Goal: Find contact information: Find contact information

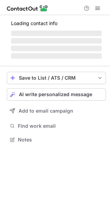
scroll to position [133, 110]
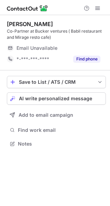
click at [36, 49] on span "Email Unavailable" at bounding box center [36, 48] width 41 height 6
click at [35, 48] on span "Email Unavailable" at bounding box center [36, 48] width 41 height 6
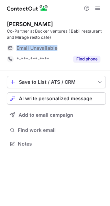
drag, startPoint x: 35, startPoint y: 48, endPoint x: 107, endPoint y: 40, distance: 72.3
click at [38, 48] on span "Email Unavailable" at bounding box center [36, 48] width 41 height 6
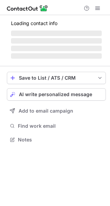
scroll to position [139, 110]
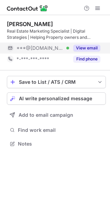
click at [85, 48] on button "View email" at bounding box center [86, 48] width 27 height 7
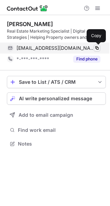
click at [96, 48] on span at bounding box center [96, 47] width 5 height 5
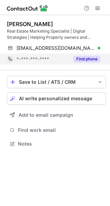
scroll to position [139, 110]
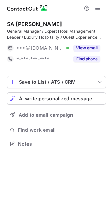
scroll to position [139, 110]
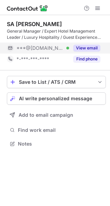
click at [85, 46] on button "View email" at bounding box center [86, 48] width 27 height 7
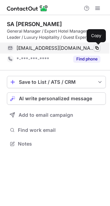
click at [96, 49] on span at bounding box center [96, 47] width 5 height 5
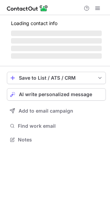
scroll to position [133, 110]
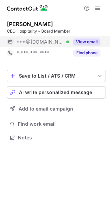
click at [82, 43] on button "View email" at bounding box center [86, 41] width 27 height 7
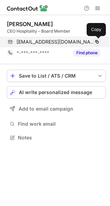
click at [98, 41] on span at bounding box center [96, 41] width 5 height 5
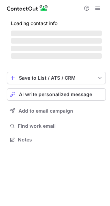
scroll to position [144, 110]
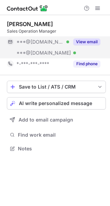
click at [83, 42] on button "View email" at bounding box center [86, 41] width 27 height 7
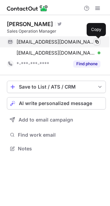
click at [96, 42] on span at bounding box center [96, 41] width 5 height 5
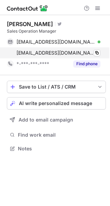
scroll to position [144, 110]
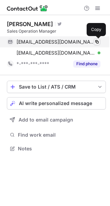
click at [97, 42] on span at bounding box center [96, 41] width 5 height 5
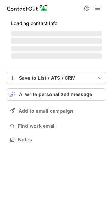
scroll to position [139, 110]
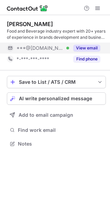
click at [90, 49] on button "View email" at bounding box center [86, 48] width 27 height 7
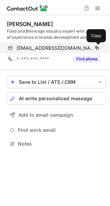
drag, startPoint x: 98, startPoint y: 47, endPoint x: 86, endPoint y: 51, distance: 13.3
click at [98, 46] on span at bounding box center [96, 47] width 5 height 5
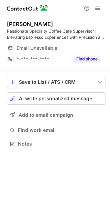
scroll to position [139, 110]
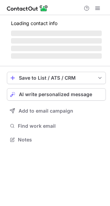
scroll to position [133, 110]
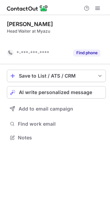
scroll to position [122, 110]
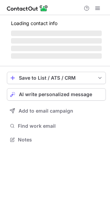
scroll to position [133, 110]
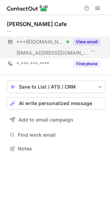
drag, startPoint x: 76, startPoint y: 40, endPoint x: 81, endPoint y: 40, distance: 5.2
click at [77, 39] on button "View email" at bounding box center [86, 41] width 27 height 7
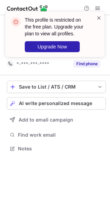
click at [98, 18] on span at bounding box center [98, 17] width 5 height 7
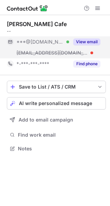
click at [89, 42] on button "View email" at bounding box center [86, 41] width 27 height 7
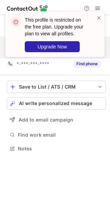
click at [102, 18] on div "This profile is restricted on the free plan. Upgrade your plan to view all prof…" at bounding box center [54, 34] width 99 height 45
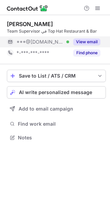
scroll to position [133, 110]
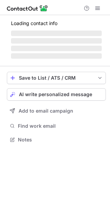
scroll to position [133, 110]
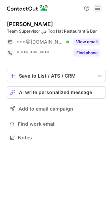
click at [96, 10] on span at bounding box center [97, 7] width 5 height 5
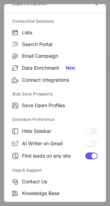
scroll to position [80, 0]
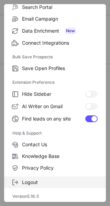
click at [33, 182] on span "Logout" at bounding box center [60, 182] width 76 height 6
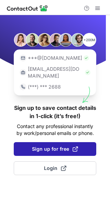
click at [53, 146] on span "Sign up for free" at bounding box center [55, 149] width 46 height 7
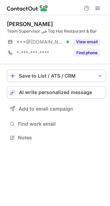
scroll to position [133, 110]
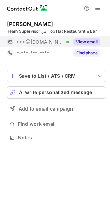
click at [84, 43] on button "View email" at bounding box center [86, 41] width 27 height 7
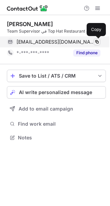
click at [96, 42] on span at bounding box center [96, 41] width 5 height 5
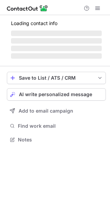
scroll to position [133, 110]
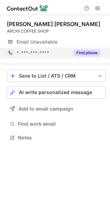
scroll to position [133, 110]
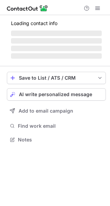
scroll to position [139, 110]
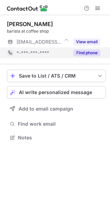
scroll to position [133, 110]
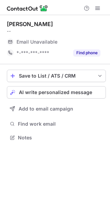
scroll to position [133, 110]
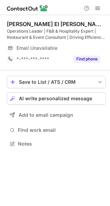
scroll to position [139, 110]
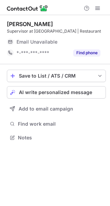
scroll to position [133, 110]
